Goal: Transaction & Acquisition: Purchase product/service

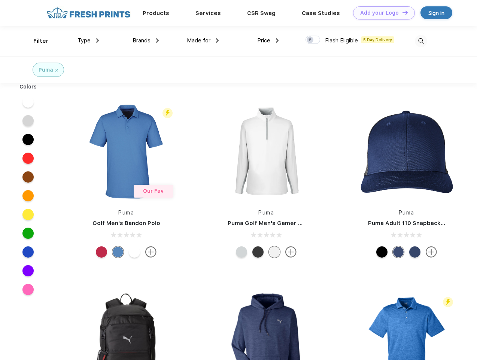
click at [382, 13] on link "Add your Logo Design Tool" at bounding box center [384, 12] width 62 height 13
click at [0, 0] on div "Design Tool" at bounding box center [0, 0] width 0 height 0
click at [402, 12] on link "Add your Logo Design Tool" at bounding box center [384, 12] width 62 height 13
click at [36, 41] on div "Filter" at bounding box center [40, 41] width 15 height 9
click at [88, 40] on span "Type" at bounding box center [84, 40] width 13 height 7
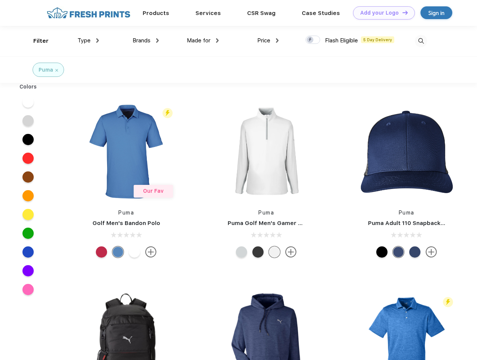
click at [146, 40] on span "Brands" at bounding box center [142, 40] width 18 height 7
click at [203, 40] on span "Made for" at bounding box center [199, 40] width 24 height 7
click at [268, 40] on span "Price" at bounding box center [263, 40] width 13 height 7
click at [313, 40] on div at bounding box center [313, 40] width 15 height 8
click at [311, 40] on input "checkbox" at bounding box center [308, 37] width 5 height 5
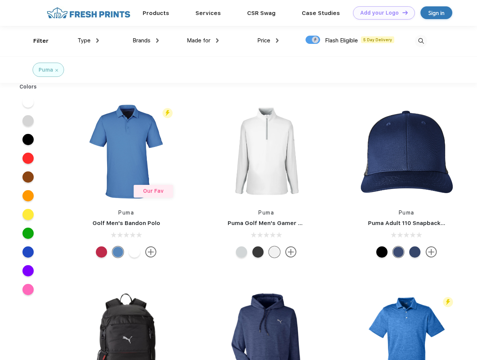
click at [421, 41] on img at bounding box center [421, 41] width 12 height 12
